Goal: Share content

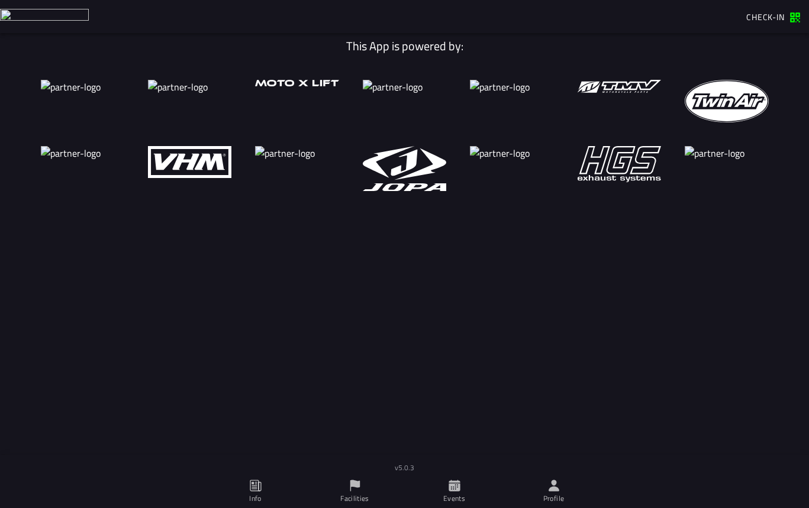
click at [259, 486] on icon at bounding box center [259, 487] width 2 height 8
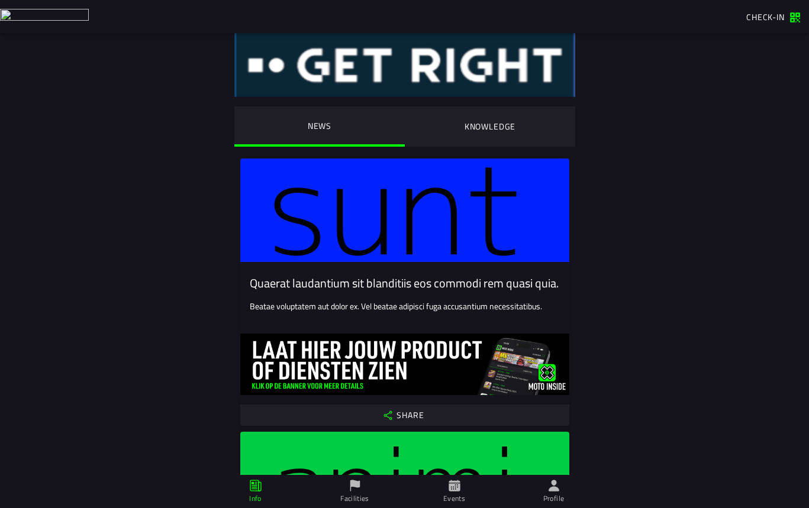
click at [0, 0] on slot "Share" at bounding box center [0, 0] width 0 height 0
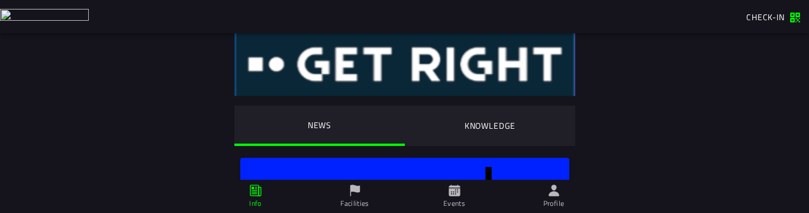
scroll to position [2, 0]
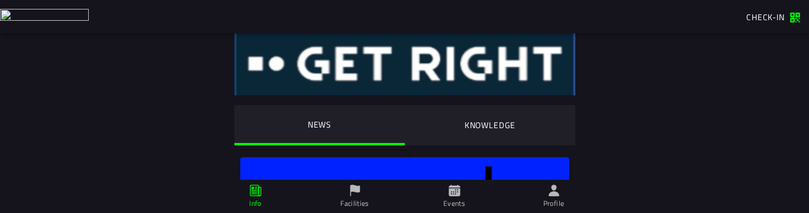
drag, startPoint x: 656, startPoint y: 212, endPoint x: 642, endPoint y: 378, distance: 166.9
click at [642, 213] on html "Check-in This App is powered by: v5.0.3 NEWS KNOWLEDGE Quaerat laudantium sit b…" at bounding box center [404, 106] width 809 height 213
drag, startPoint x: 650, startPoint y: 212, endPoint x: 649, endPoint y: 249, distance: 36.7
click at [649, 213] on html "Check-in This App is powered by: v5.0.3 NEWS KNOWLEDGE Quaerat laudantium sit b…" at bounding box center [404, 106] width 809 height 213
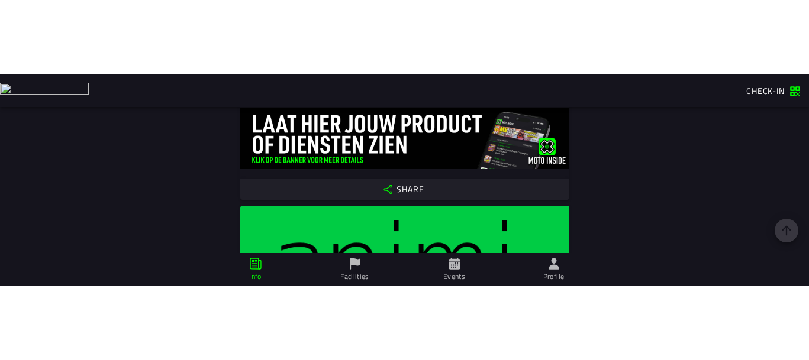
scroll to position [313, 0]
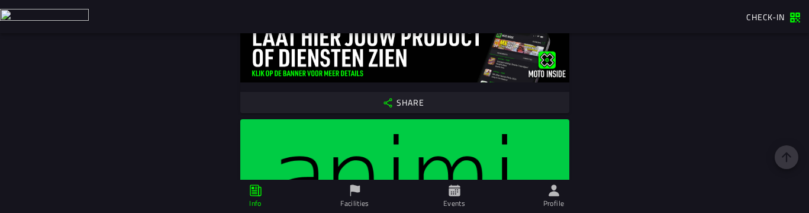
drag, startPoint x: 646, startPoint y: 210, endPoint x: 649, endPoint y: 237, distance: 26.8
click at [649, 213] on html "Check-in This App is powered by: v5.0.3 NEWS KNOWLEDGE Quaerat laudantium sit b…" at bounding box center [404, 106] width 809 height 213
drag, startPoint x: 648, startPoint y: 212, endPoint x: 651, endPoint y: 249, distance: 37.5
click at [651, 213] on html "Check-in This App is powered by: v5.0.3 NEWS KNOWLEDGE Quaerat laudantium sit b…" at bounding box center [404, 106] width 809 height 213
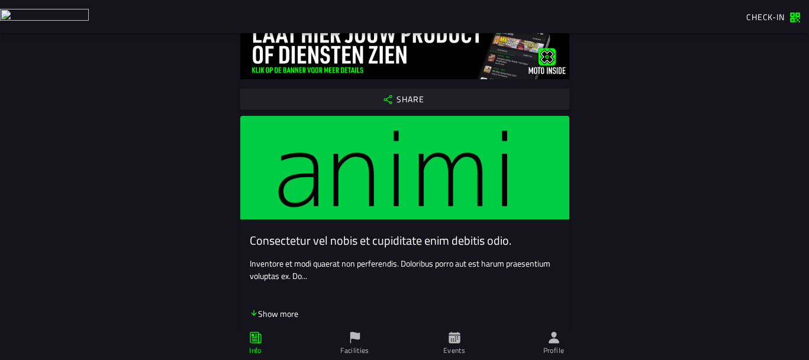
click at [421, 94] on span "Share" at bounding box center [404, 99] width 311 height 11
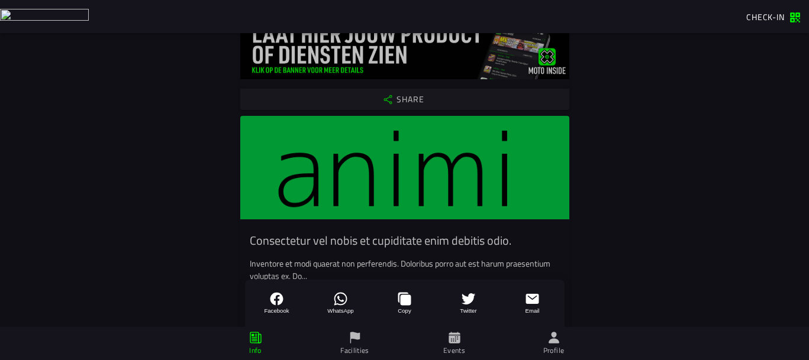
click at [719, 254] on div at bounding box center [404, 163] width 809 height 327
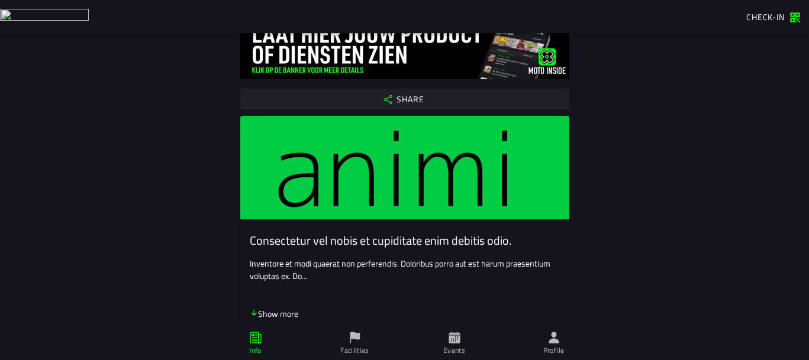
drag, startPoint x: 638, startPoint y: 265, endPoint x: 685, endPoint y: 47, distance: 223.5
drag, startPoint x: 449, startPoint y: 272, endPoint x: 438, endPoint y: 154, distance: 118.3
click at [0, 0] on slot "Consectetur vel nobis et cupiditate enim debitis odio. Inventore et modi quaera…" at bounding box center [0, 0] width 0 height 0
drag, startPoint x: 443, startPoint y: 245, endPoint x: 460, endPoint y: 139, distance: 107.2
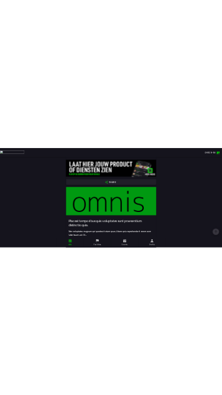
scroll to position [1486, 0]
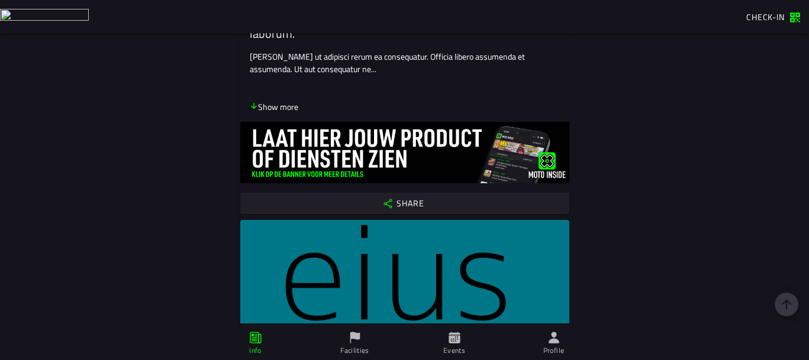
click at [0, 0] on slot "Share" at bounding box center [0, 0] width 0 height 0
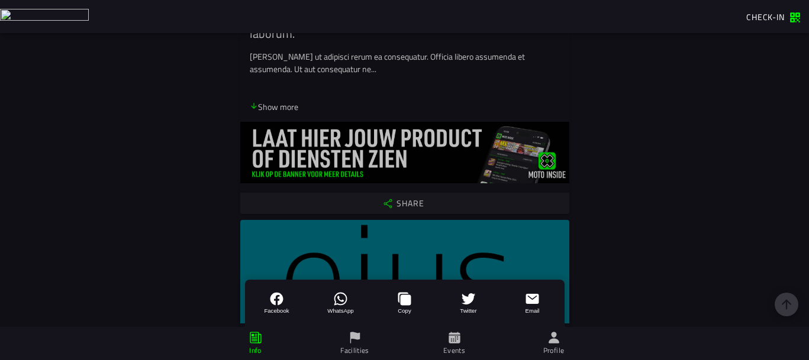
click at [126, 181] on div at bounding box center [404, 163] width 809 height 327
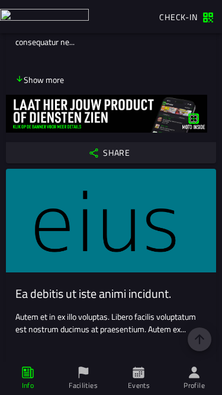
click at [140, 154] on span "Share" at bounding box center [111, 152] width 192 height 11
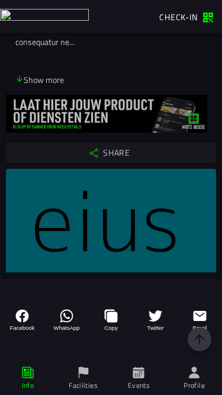
drag, startPoint x: 138, startPoint y: 192, endPoint x: 144, endPoint y: 105, distance: 87.2
click at [144, 105] on div "Facebook WhatsApp Copy Twitter Email" at bounding box center [111, 181] width 222 height 362
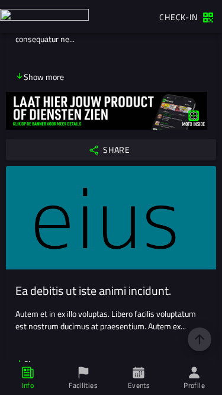
scroll to position [1490, 0]
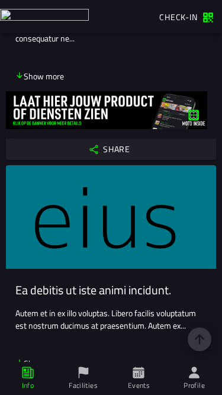
drag, startPoint x: 118, startPoint y: 307, endPoint x: 117, endPoint y: 214, distance: 92.9
click at [0, 0] on slot "Ea debitis ut iste animi incidunt. Autem et in ex illo voluptas. Libero facilis…" at bounding box center [0, 0] width 0 height 0
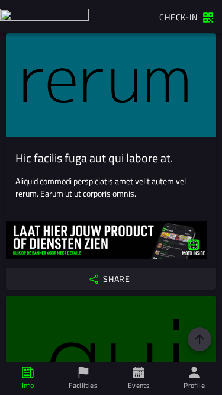
scroll to position [1982, 0]
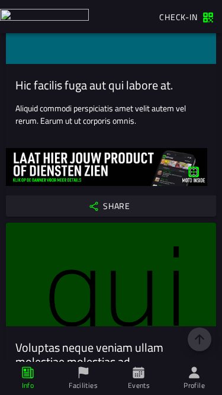
click at [0, 0] on slot "Share" at bounding box center [0, 0] width 0 height 0
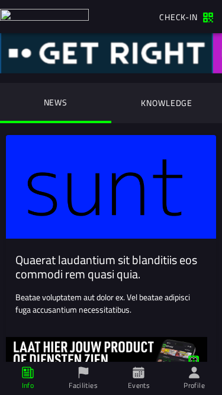
drag, startPoint x: 154, startPoint y: 236, endPoint x: 173, endPoint y: 116, distance: 121.6
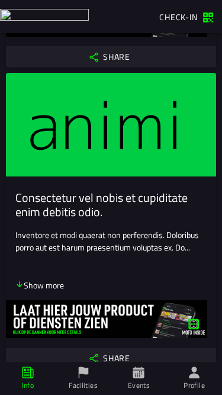
click at [79, 292] on div "Inventore et modi quaerat non perferendis. Doloribus porro aut est harum praese…" at bounding box center [110, 260] width 191 height 64
click at [0, 0] on slot "Share" at bounding box center [0, 0] width 0 height 0
click at [127, 51] on span "Share" at bounding box center [111, 56] width 192 height 11
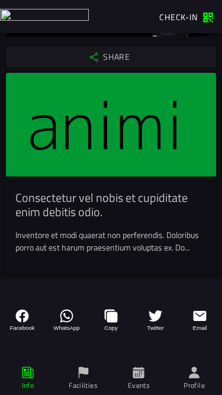
click at [121, 204] on div "Facebook WhatsApp Copy Twitter Email" at bounding box center [111, 181] width 222 height 362
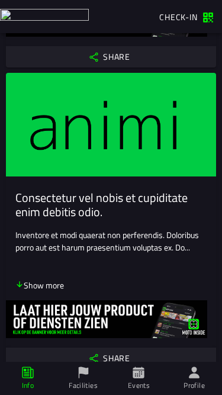
drag, startPoint x: 121, startPoint y: 224, endPoint x: 118, endPoint y: 143, distance: 80.6
click at [0, 0] on slot "Consectetur vel nobis et cupiditate enim debitis odio. Inventore et modi quaera…" at bounding box center [0, 0] width 0 height 0
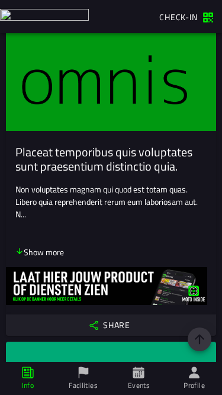
scroll to position [738, 0]
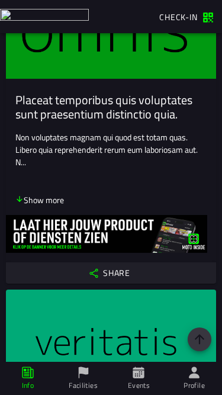
click at [89, 207] on div "Non voluptates magnam qui quod est totam quas. Libero quia reprehenderit rerum …" at bounding box center [110, 169] width 191 height 76
click at [112, 284] on button "Share" at bounding box center [111, 272] width 210 height 21
